Goal: Obtain resource: Download file/media

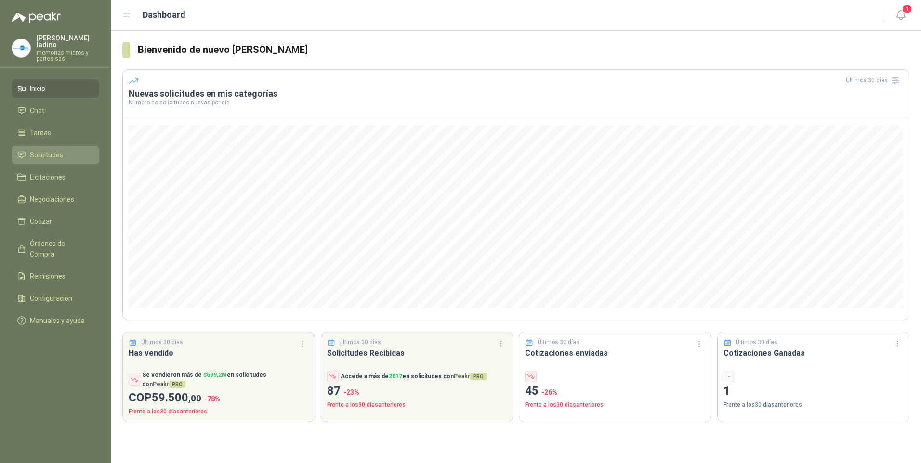
click at [62, 150] on span "Solicitudes" at bounding box center [46, 155] width 33 height 11
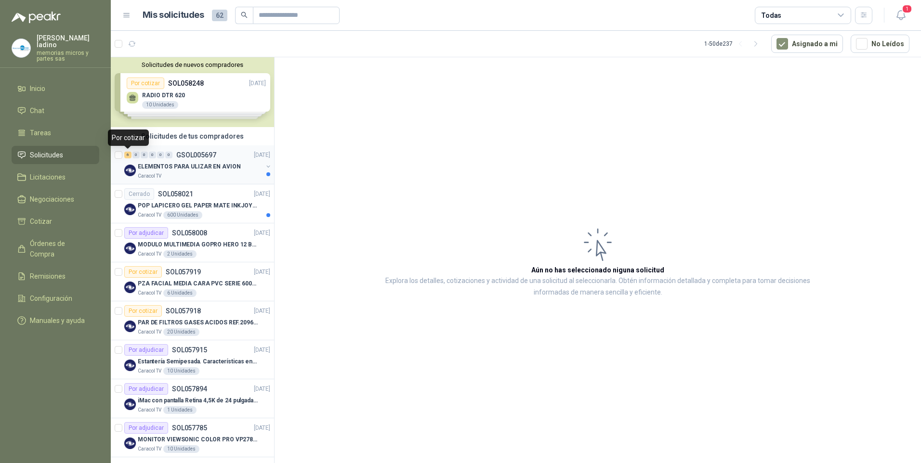
click at [129, 155] on div "6" at bounding box center [127, 155] width 7 height 7
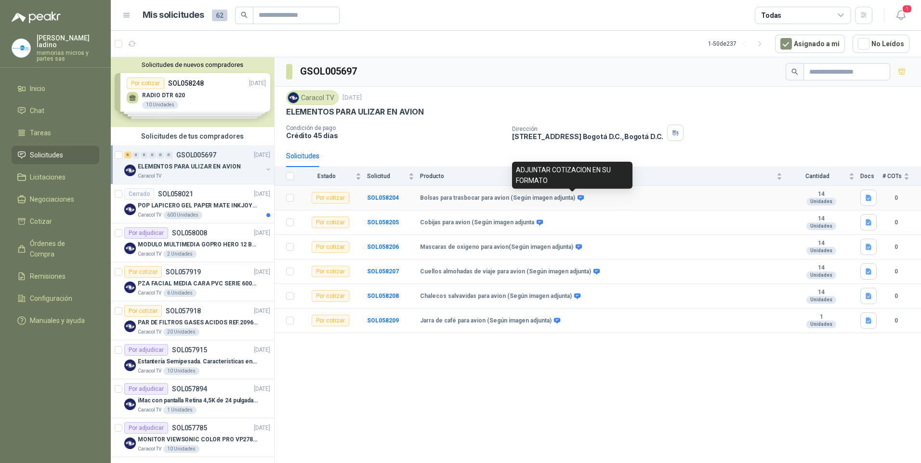
click at [578, 197] on icon at bounding box center [581, 198] width 6 height 6
click at [575, 197] on span at bounding box center [578, 198] width 7 height 7
click at [869, 199] on icon "button" at bounding box center [869, 198] width 8 height 8
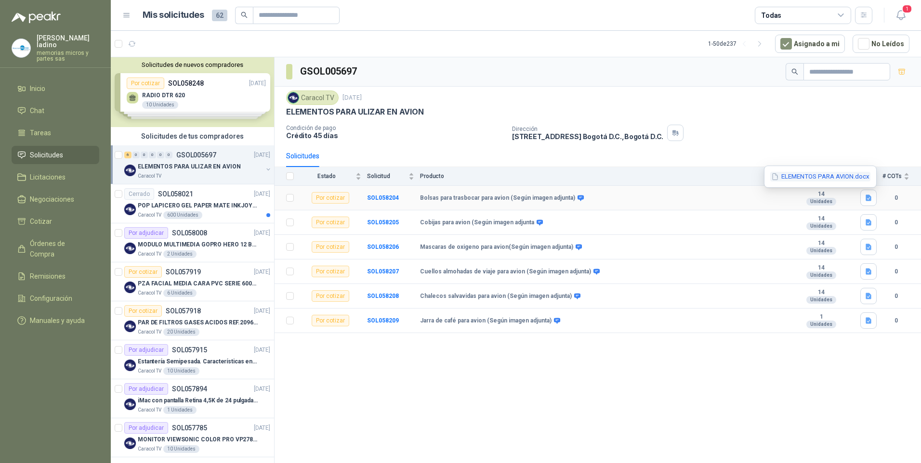
click at [813, 181] on button "ELEMENTOS PARA AVION.docx" at bounding box center [820, 177] width 100 height 10
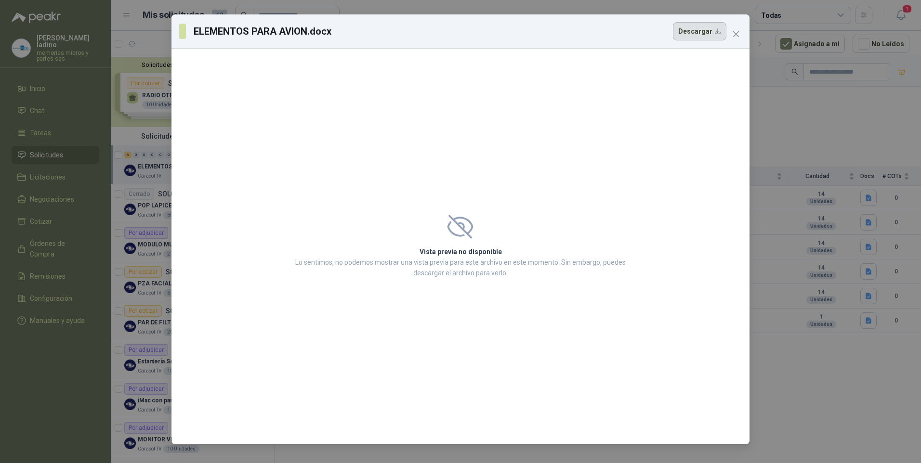
click at [708, 29] on button "Descargar" at bounding box center [699, 31] width 53 height 18
click at [709, 113] on div "Vista previa no disponible Lo sentimos, no podemos mostrar una vista previa par…" at bounding box center [460, 247] width 578 height 396
click at [738, 33] on icon "close" at bounding box center [736, 34] width 6 height 6
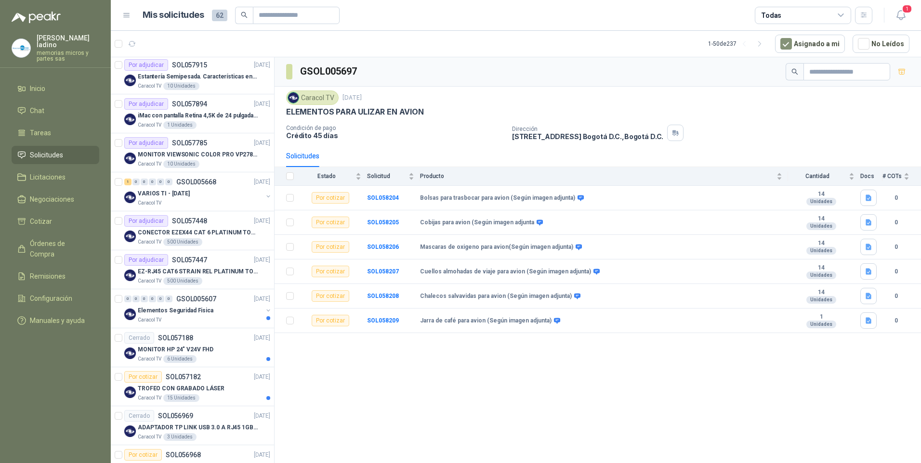
scroll to position [289, 0]
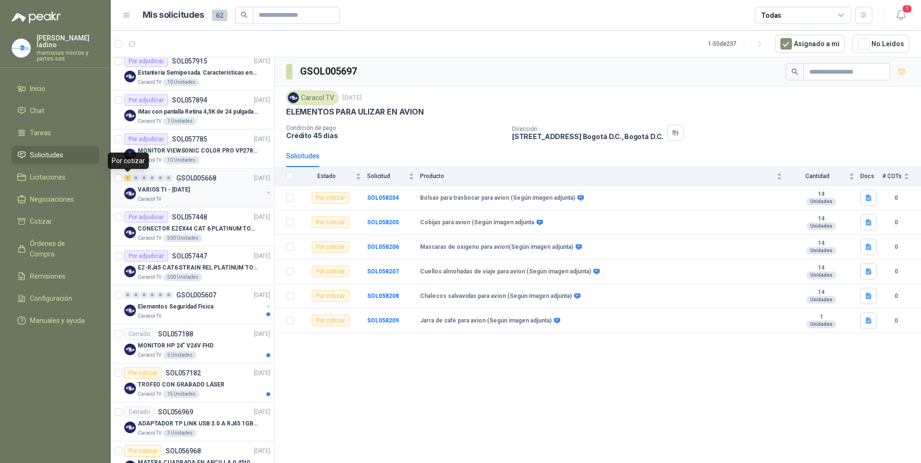
click at [129, 180] on div "1" at bounding box center [127, 178] width 7 height 7
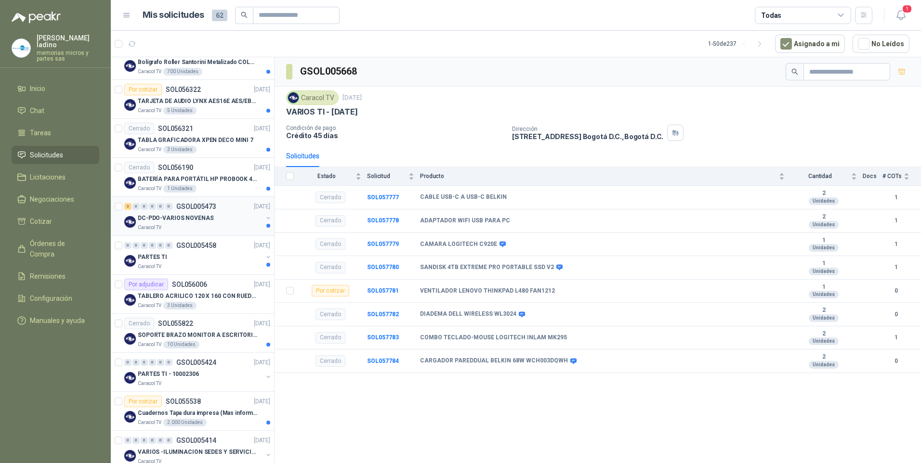
scroll to position [1156, 0]
